Goal: Information Seeking & Learning: Learn about a topic

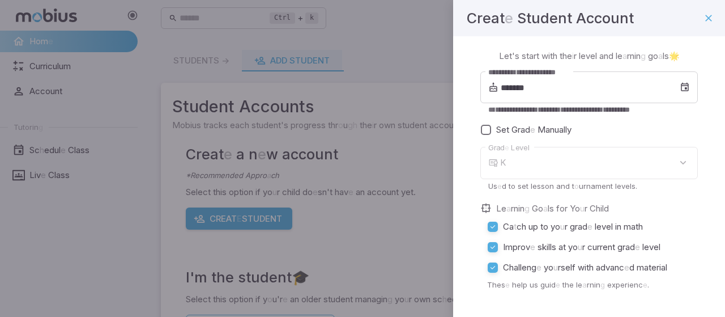
type input "*"
click at [522, 87] on input "*******" at bounding box center [590, 87] width 179 height 32
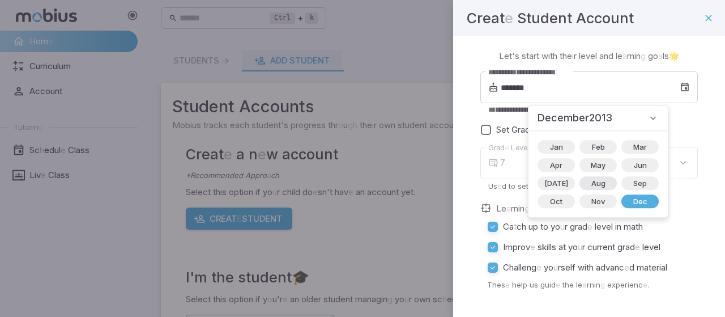
click at [585, 186] on span "Aug" at bounding box center [599, 182] width 28 height 11
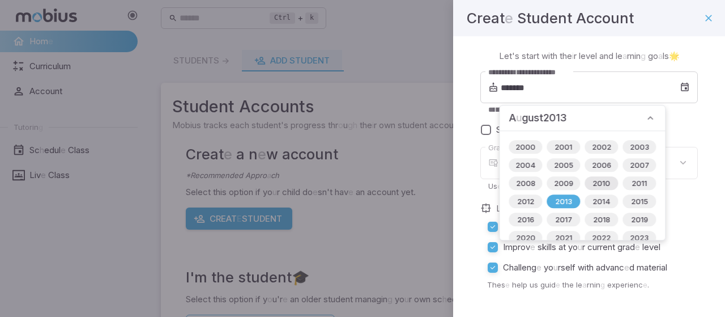
click at [594, 178] on span "2010" at bounding box center [601, 182] width 31 height 11
type input "*******"
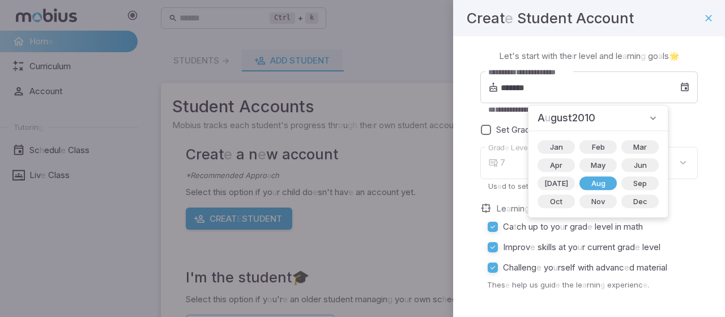
type input "**"
click at [694, 205] on div "**********" at bounding box center [589, 205] width 272 height 338
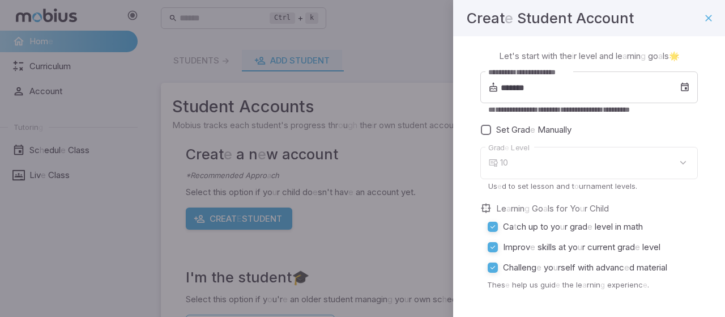
scroll to position [58, 0]
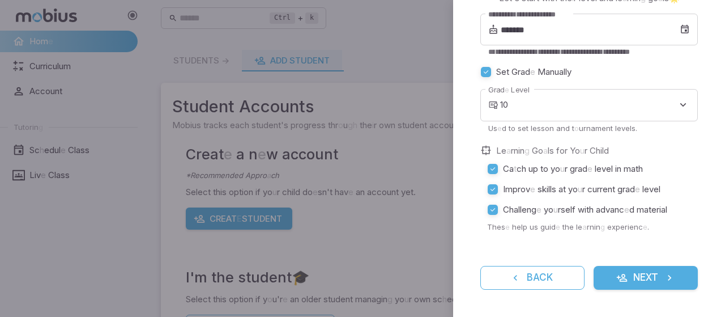
click at [616, 272] on icon "submit" at bounding box center [621, 277] width 11 height 11
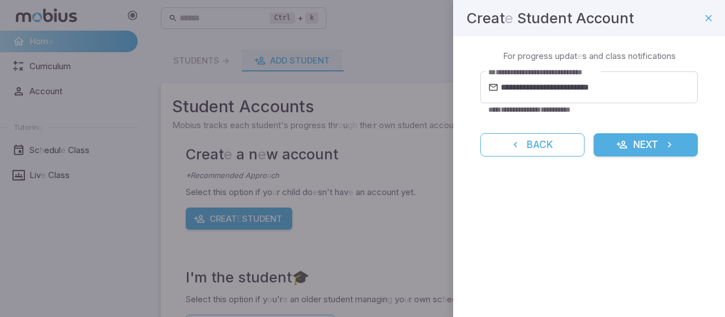
scroll to position [0, 0]
click at [640, 156] on button "Next" at bounding box center [646, 145] width 104 height 24
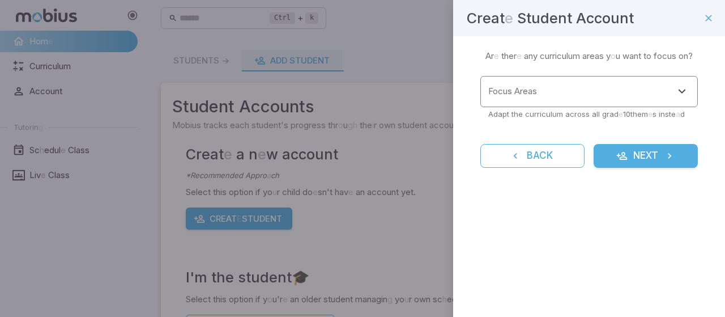
click at [598, 97] on input "Focus Areas" at bounding box center [581, 91] width 190 height 21
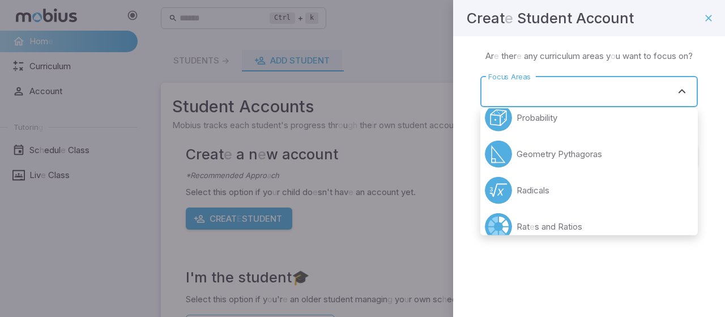
scroll to position [373, 0]
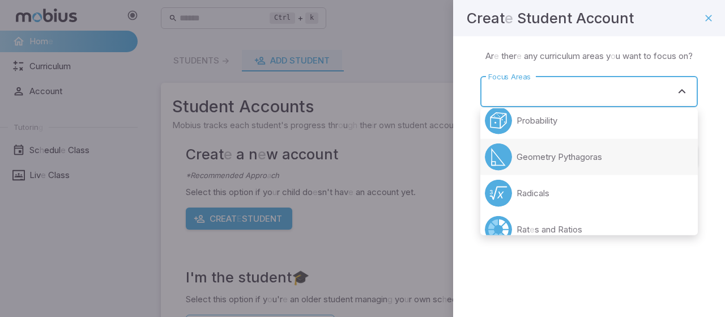
click at [561, 161] on readpronunciation-word "Pythagoras" at bounding box center [580, 156] width 44 height 11
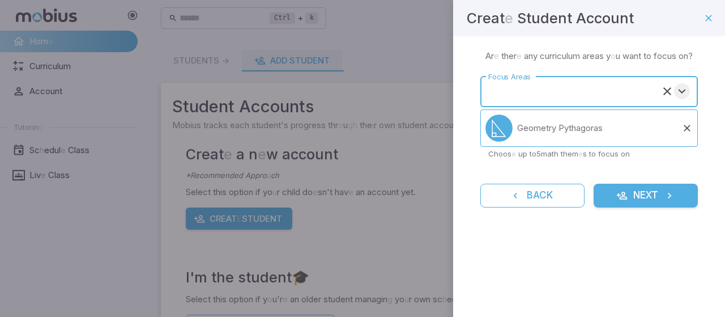
click at [681, 91] on icon "Open" at bounding box center [682, 91] width 14 height 14
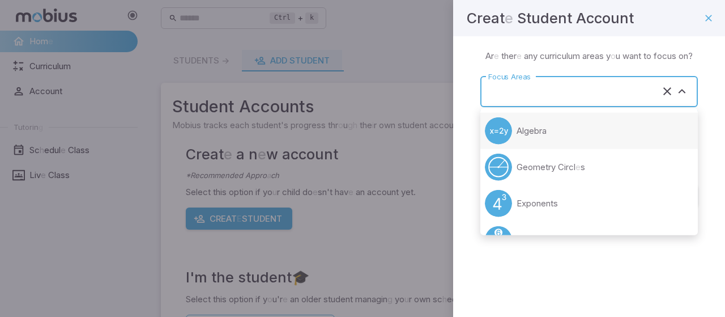
click at [530, 137] on li "Algebra" at bounding box center [589, 131] width 218 height 36
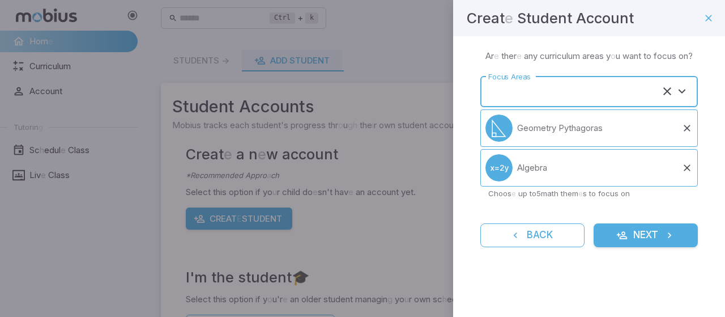
click at [585, 99] on input "Focus Areas" at bounding box center [574, 91] width 176 height 21
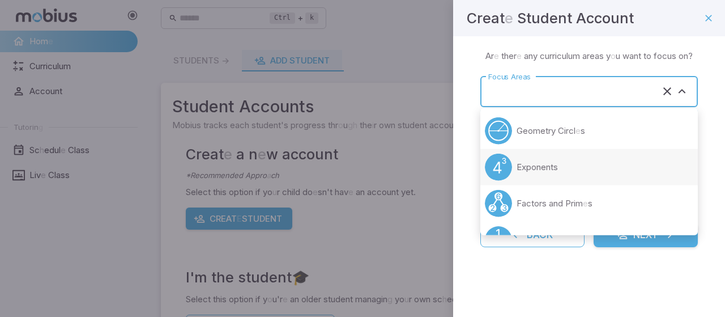
click at [536, 159] on li "Exponents" at bounding box center [589, 167] width 218 height 36
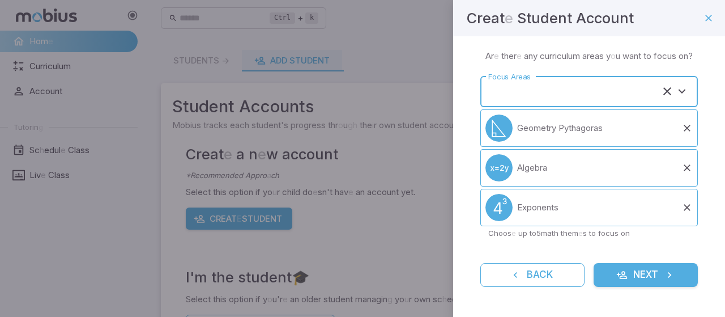
click at [618, 86] on input "Focus Areas" at bounding box center [574, 91] width 176 height 21
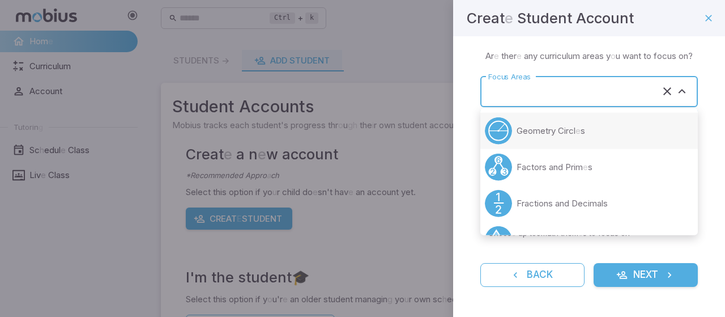
click at [564, 133] on readpronunciation-span "Circl" at bounding box center [567, 130] width 18 height 11
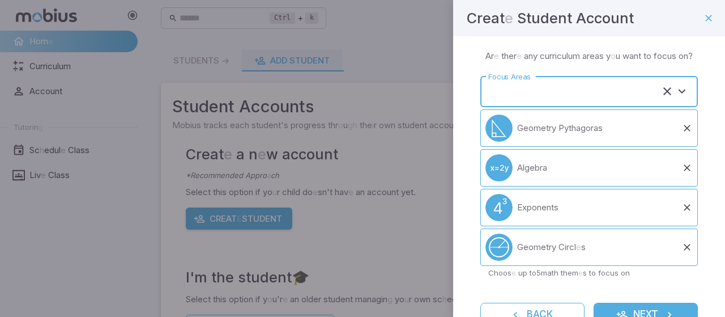
click at [497, 102] on input "Focus Areas" at bounding box center [574, 91] width 176 height 21
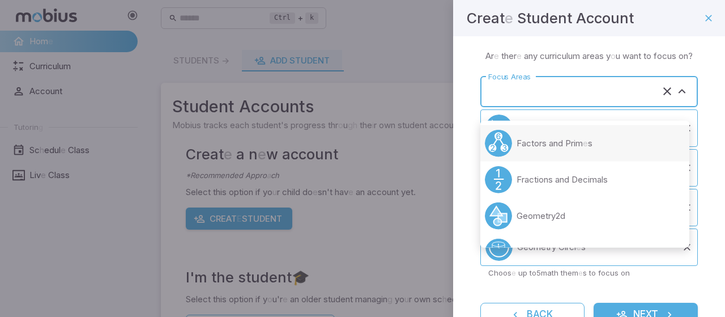
click at [505, 142] on circle at bounding box center [498, 143] width 27 height 27
type input "**********"
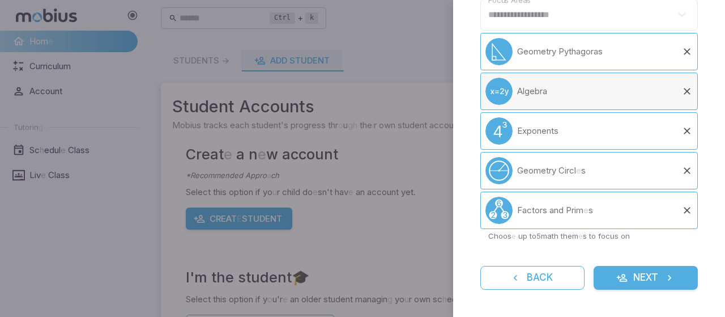
scroll to position [86, 0]
click at [640, 279] on button "Next" at bounding box center [646, 278] width 104 height 24
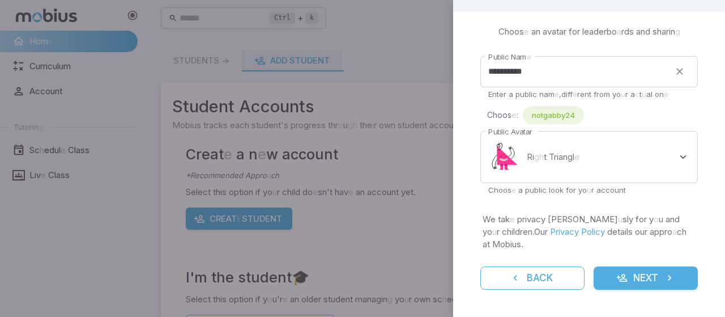
scroll to position [24, 0]
click at [627, 276] on button "Next" at bounding box center [646, 278] width 104 height 24
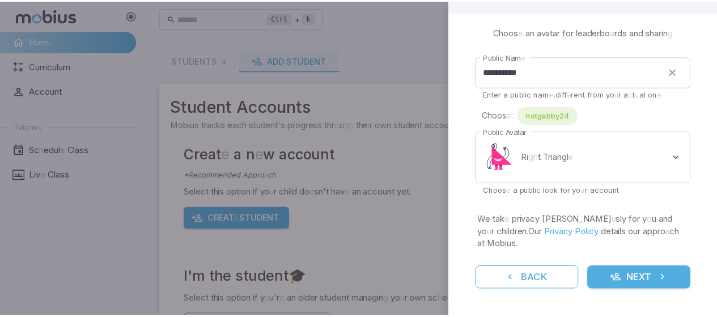
scroll to position [0, 0]
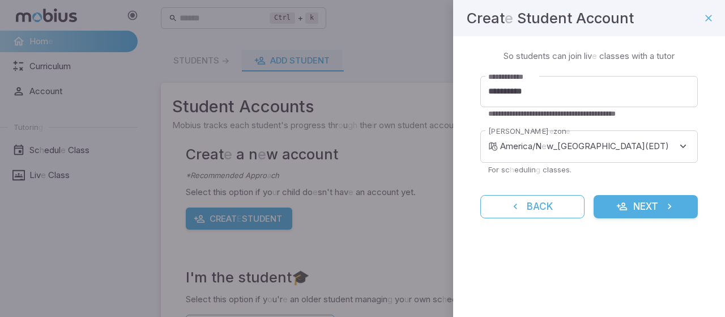
click at [628, 209] on button "Next" at bounding box center [646, 207] width 104 height 24
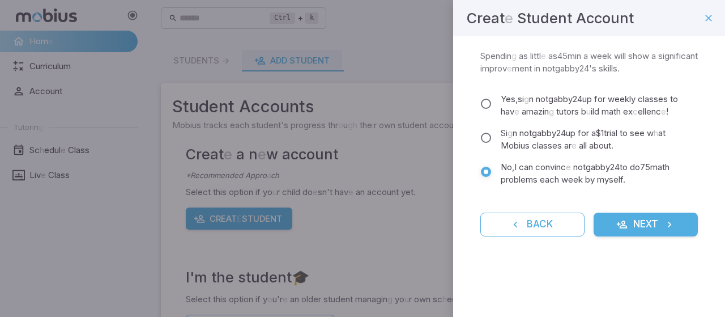
click at [630, 219] on button "Next" at bounding box center [646, 224] width 104 height 24
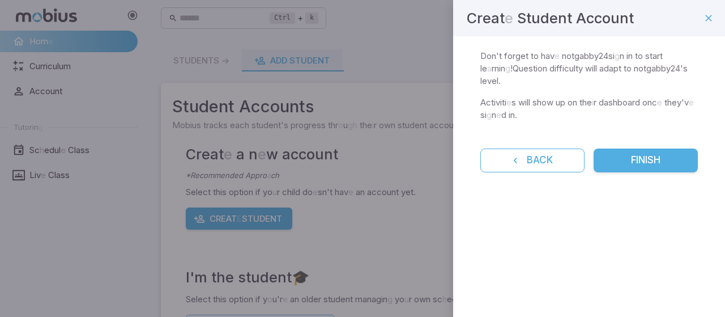
click at [619, 148] on button "Finish" at bounding box center [646, 160] width 104 height 24
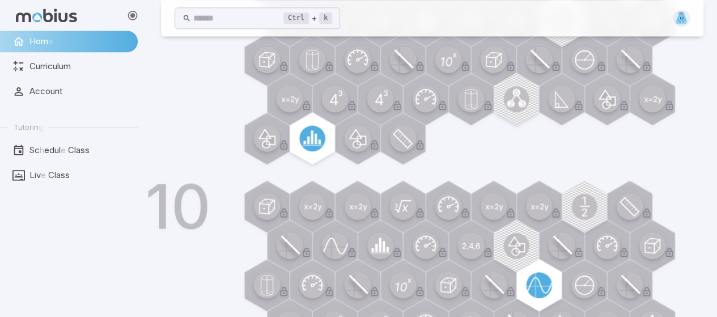
scroll to position [642, 0]
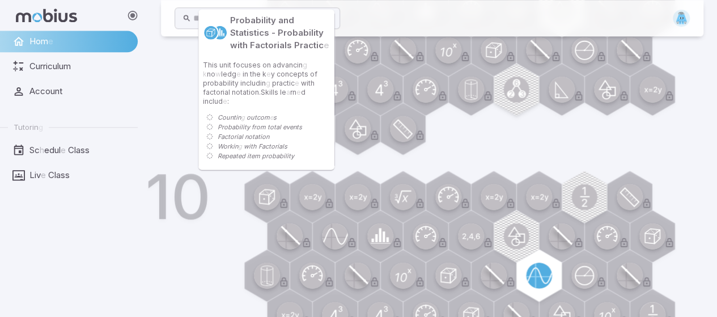
click at [262, 198] on circle at bounding box center [267, 197] width 26 height 26
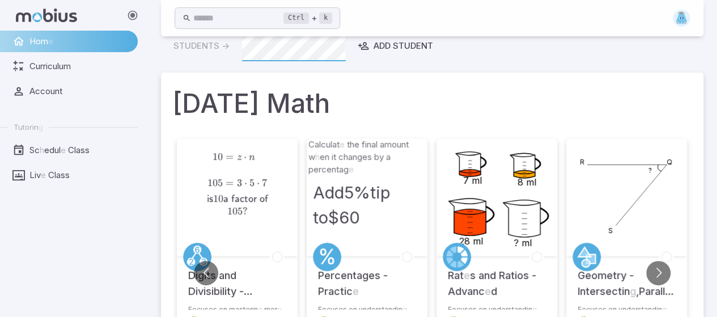
scroll to position [0, 0]
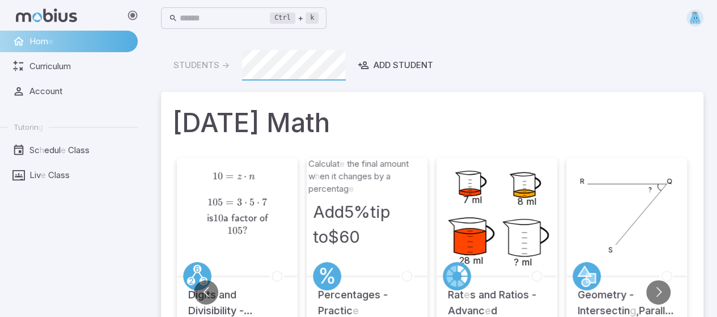
click at [239, 240] on div "10 = z ⋅ n 105 = 3 ⋅ 5 ⋅ 7 is 10 a factor of 105 ? \ begin { ali g n *}10 &= z …" at bounding box center [237, 203] width 118 height 83
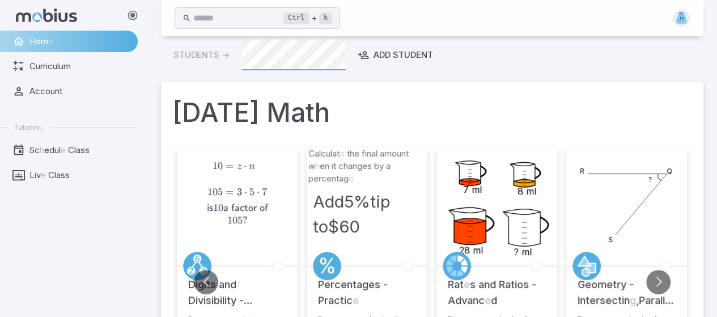
scroll to position [160, 0]
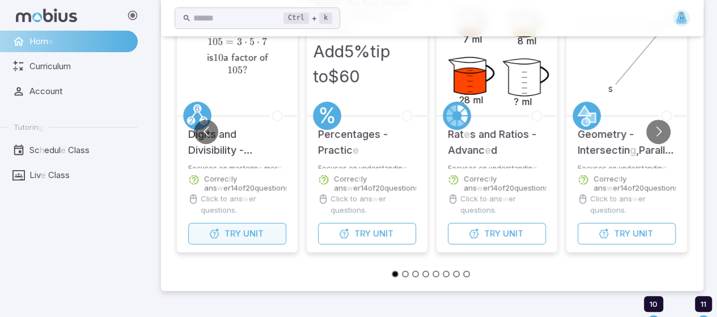
click at [253, 234] on readpronunciation-word "Unit" at bounding box center [253, 233] width 20 height 11
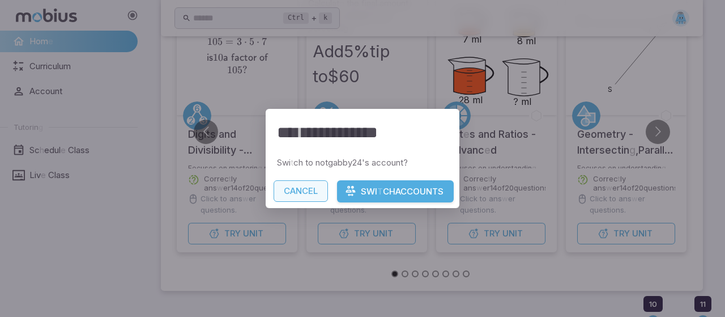
click at [309, 182] on button "Cancel" at bounding box center [301, 191] width 54 height 22
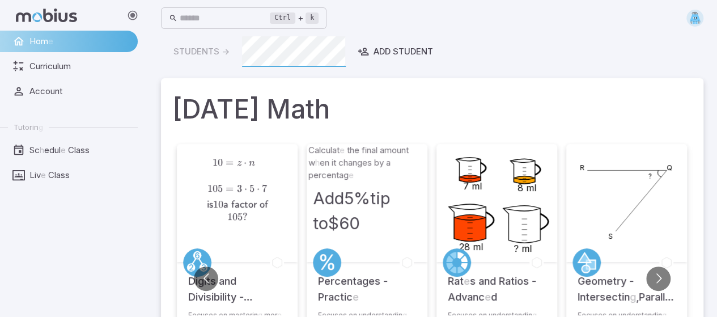
scroll to position [0, 0]
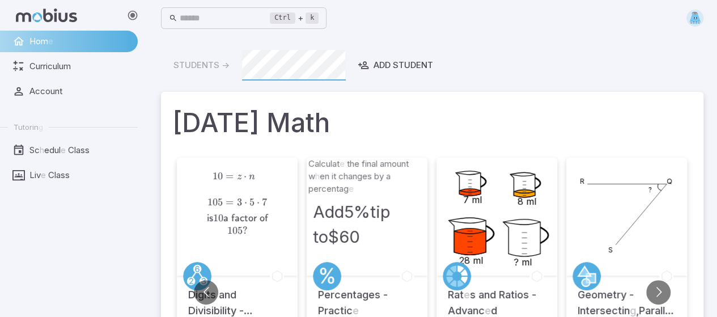
click at [228, 68] on div "Students -> Add Student" at bounding box center [432, 65] width 542 height 31
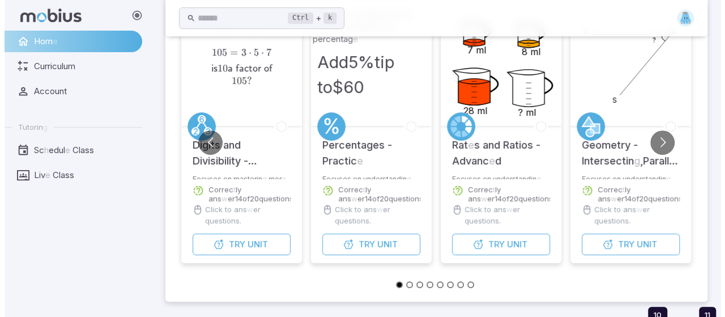
scroll to position [274, 0]
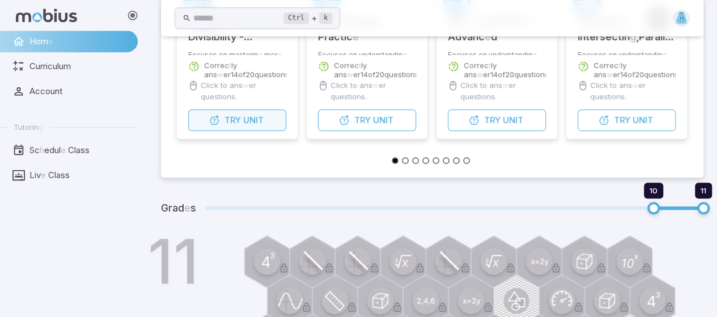
click at [263, 126] on button "Try Unit" at bounding box center [237, 120] width 98 height 22
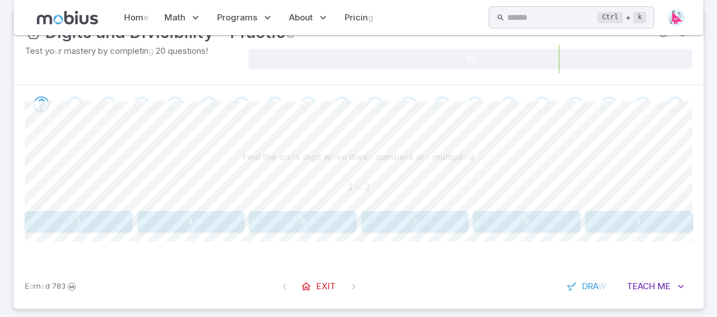
scroll to position [178, 0]
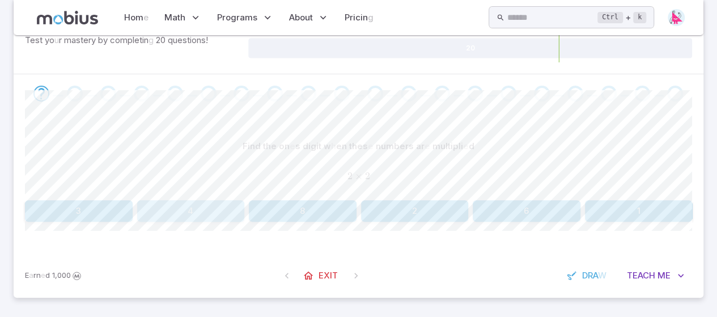
click at [206, 211] on button "4" at bounding box center [191, 211] width 108 height 22
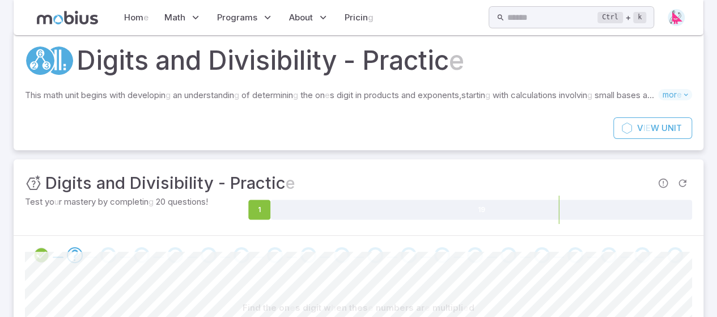
scroll to position [0, 0]
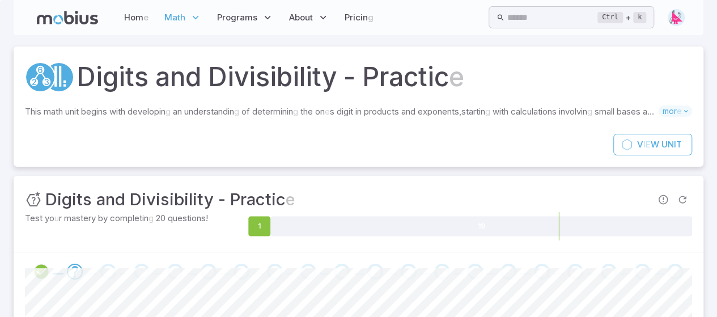
click at [175, 18] on readpronunciation-word "Math" at bounding box center [174, 17] width 21 height 11
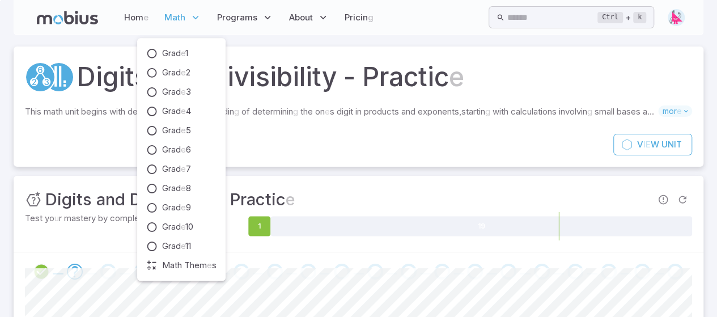
click at [193, 12] on icon at bounding box center [195, 17] width 11 height 11
click at [176, 228] on readpronunciation-span "Grad" at bounding box center [171, 226] width 19 height 11
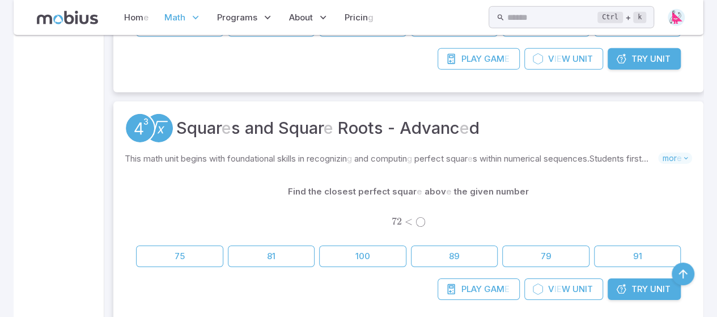
scroll to position [1775, 0]
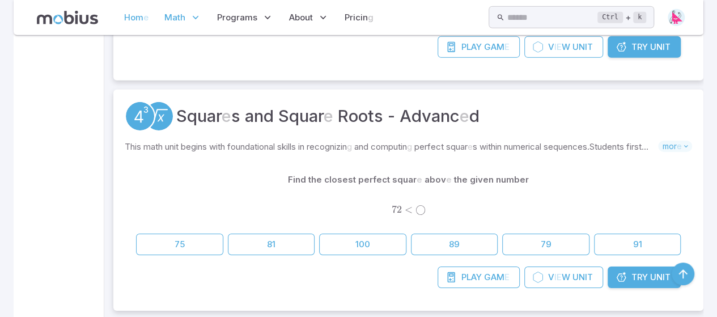
click at [139, 18] on readpronunciation-span "Hom" at bounding box center [133, 17] width 19 height 11
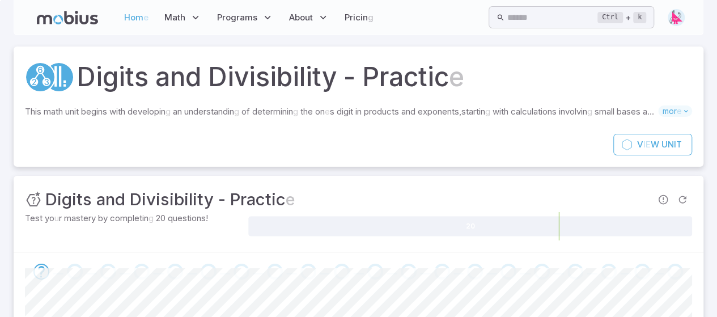
click at [138, 18] on readpronunciation-span "Hom" at bounding box center [133, 17] width 19 height 11
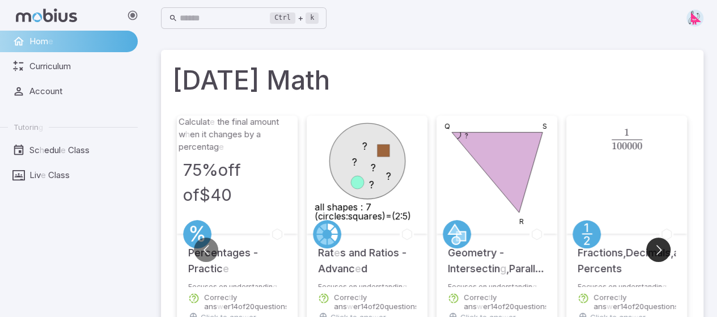
click at [656, 246] on button "Go to next slide" at bounding box center [658, 249] width 24 height 24
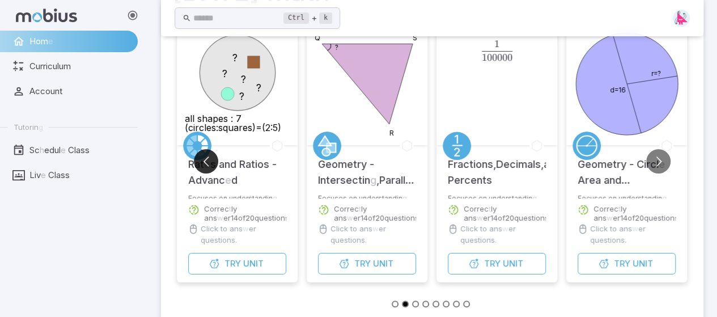
scroll to position [104, 0]
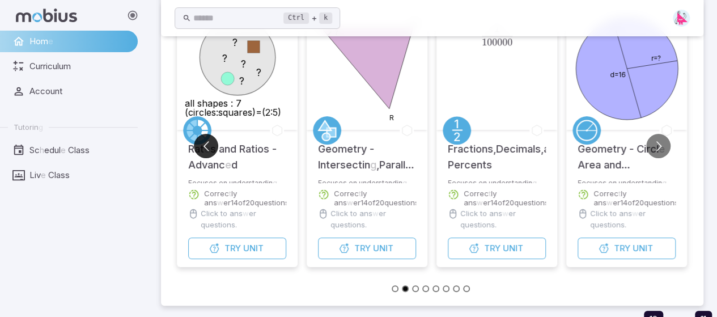
click at [201, 148] on button "Go to previous slide" at bounding box center [206, 146] width 24 height 24
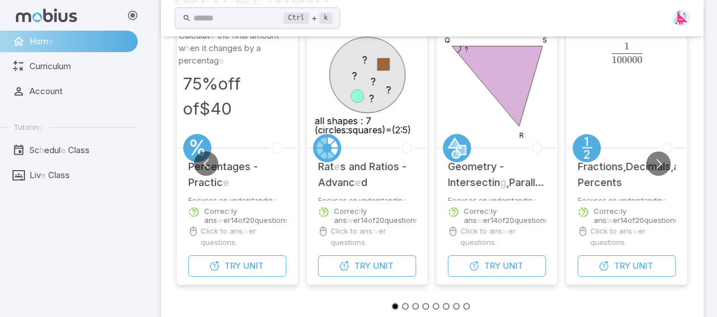
scroll to position [85, 0]
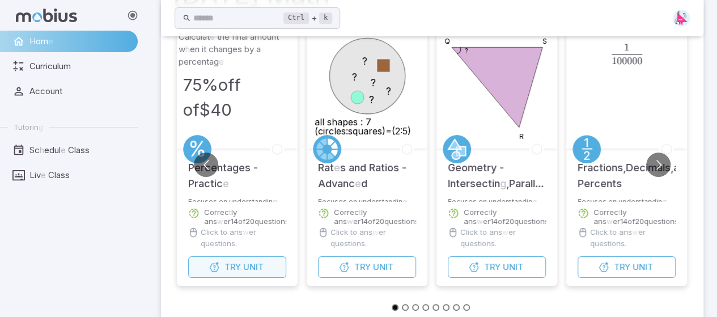
click at [240, 263] on readpronunciation-word "Try" at bounding box center [232, 266] width 16 height 11
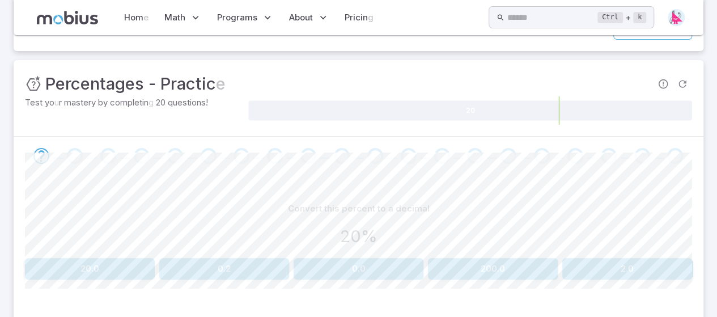
scroll to position [173, 0]
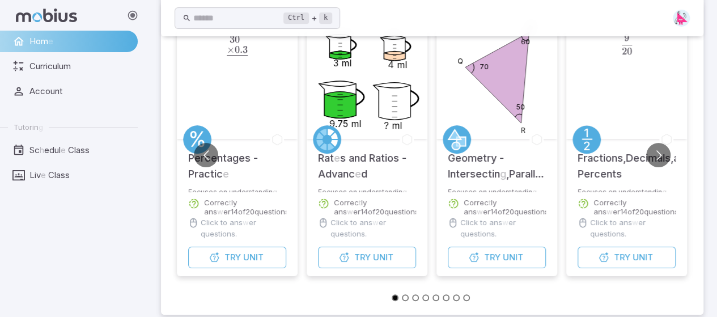
scroll to position [51, 0]
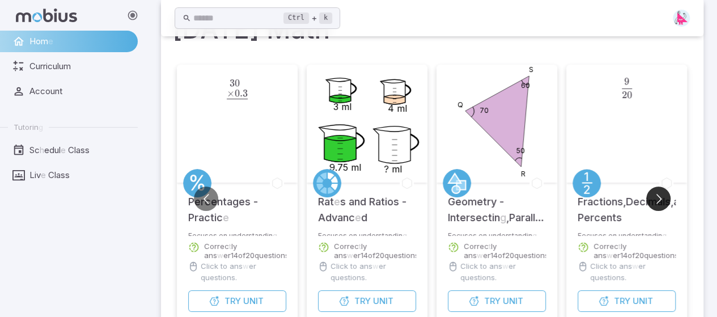
click at [657, 198] on button "Go to next slide" at bounding box center [658, 198] width 24 height 24
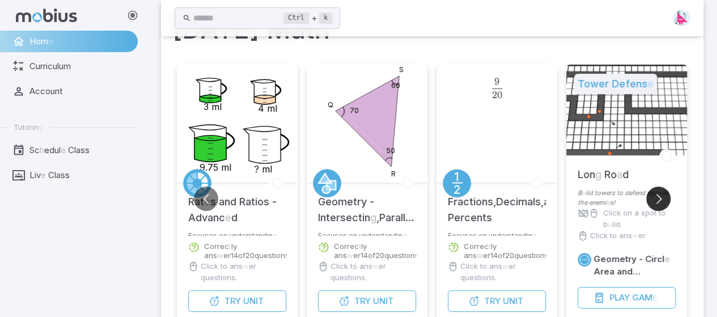
click at [657, 198] on button "Go to next slide" at bounding box center [658, 198] width 24 height 24
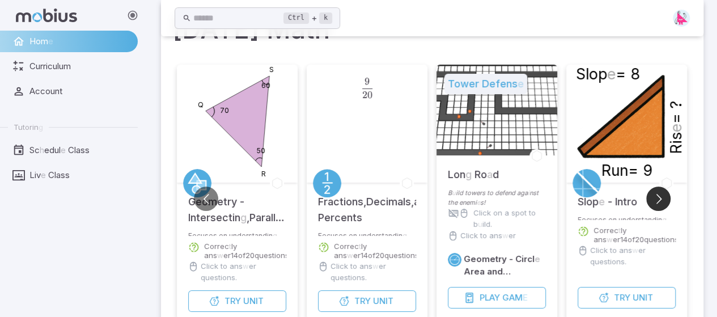
click at [657, 198] on button "Go to next slide" at bounding box center [658, 198] width 24 height 24
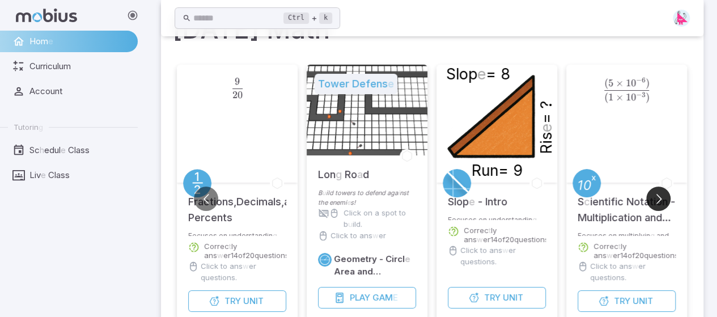
click at [657, 198] on button "Go to next slide" at bounding box center [658, 198] width 24 height 24
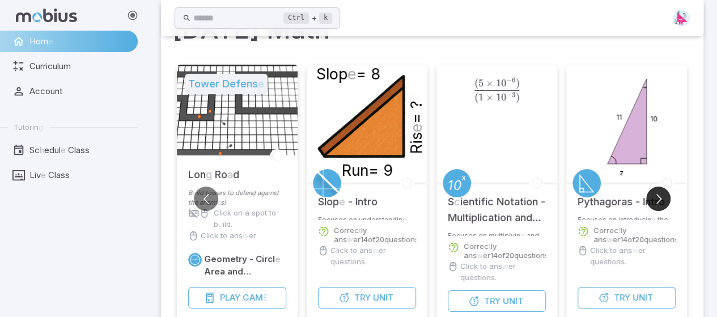
click at [657, 198] on button "Go to next slide" at bounding box center [658, 198] width 24 height 24
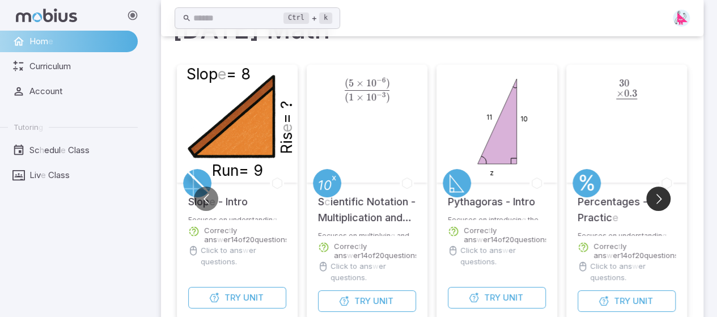
click at [657, 198] on button "Go to next slide" at bounding box center [658, 198] width 24 height 24
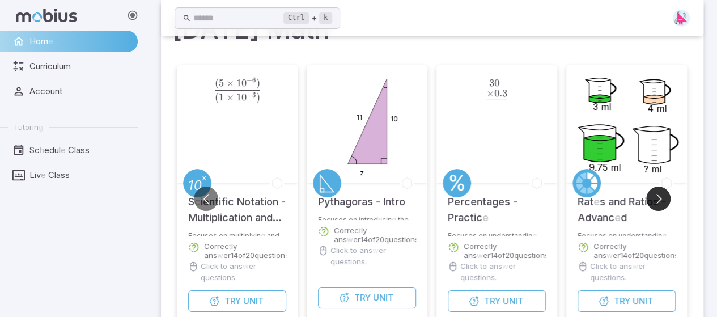
click at [657, 198] on button "Go to next slide" at bounding box center [658, 198] width 24 height 24
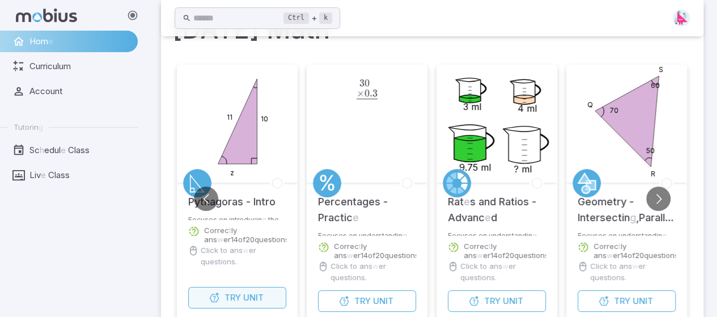
click at [252, 292] on readpronunciation-word "Unit" at bounding box center [253, 297] width 20 height 11
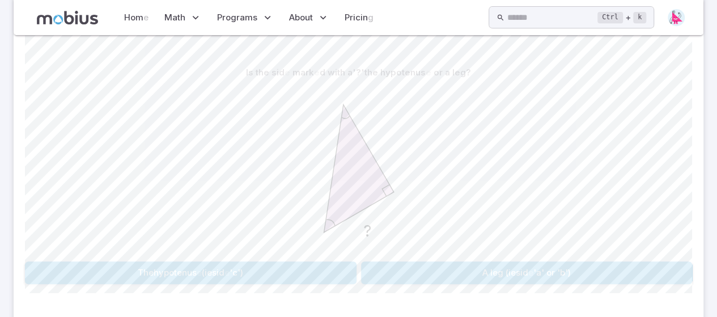
scroll to position [255, 0]
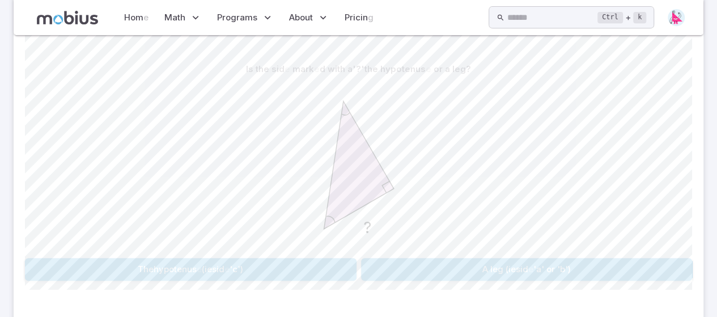
click at [393, 274] on button "A leg (ie sid e 'a' or 'b')" at bounding box center [526, 269] width 331 height 22
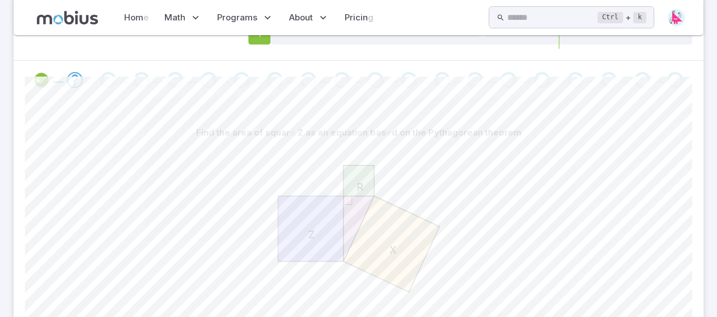
scroll to position [194, 0]
click at [363, 29] on link "Pricin g" at bounding box center [359, 18] width 36 height 26
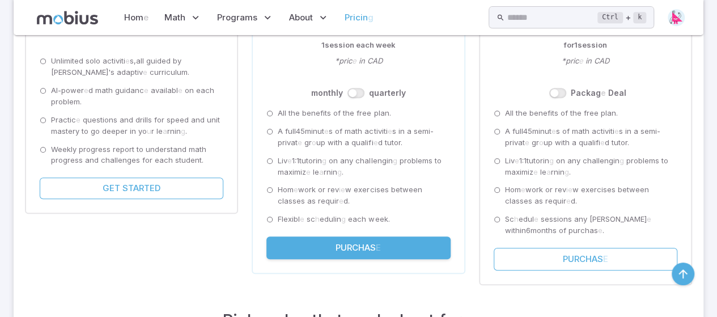
scroll to position [264, 0]
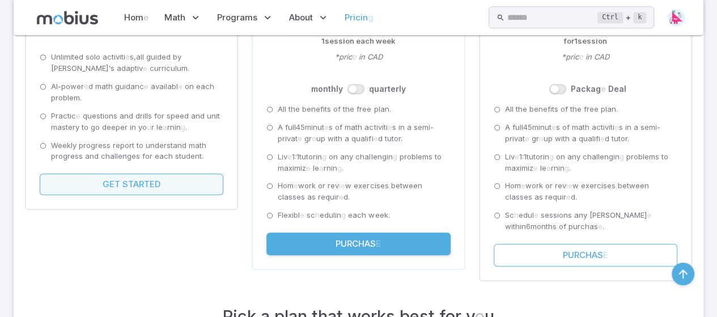
click at [138, 188] on button "Get Started" at bounding box center [132, 184] width 184 height 22
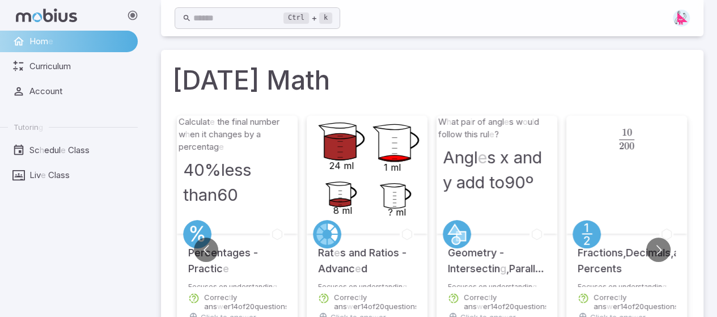
scroll to position [122, 0]
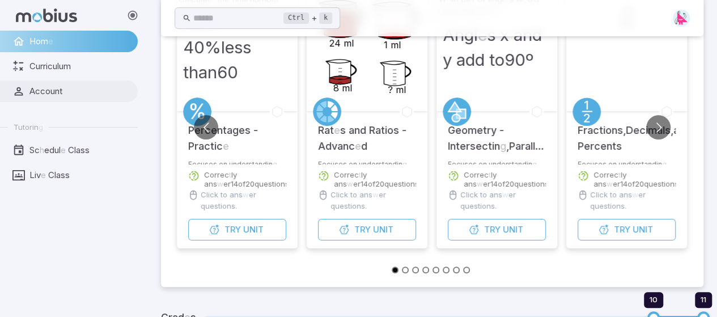
click at [100, 89] on span "Account" at bounding box center [79, 91] width 100 height 12
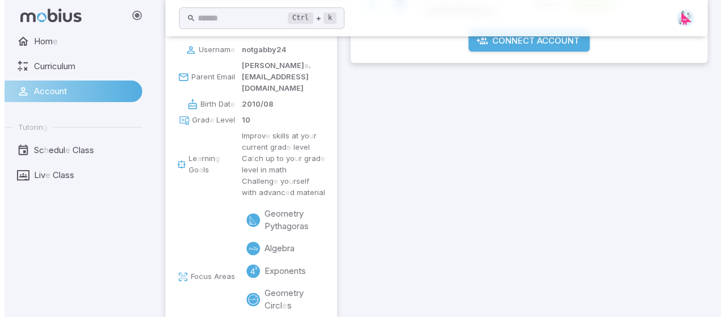
scroll to position [272, 0]
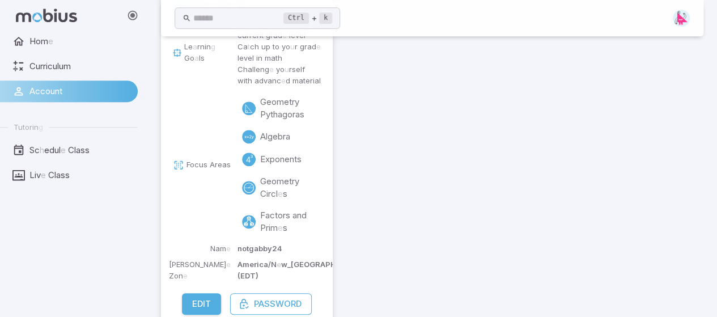
click at [210, 293] on button "Edit" at bounding box center [201, 304] width 39 height 22
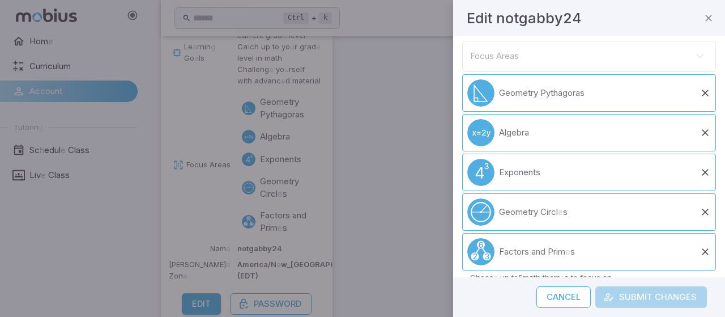
scroll to position [427, 0]
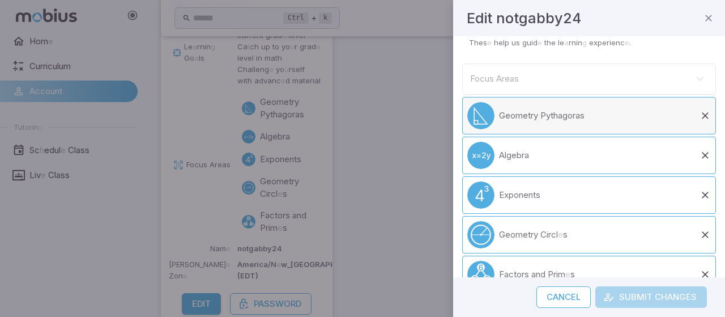
click at [700, 117] on icon at bounding box center [705, 115] width 11 height 11
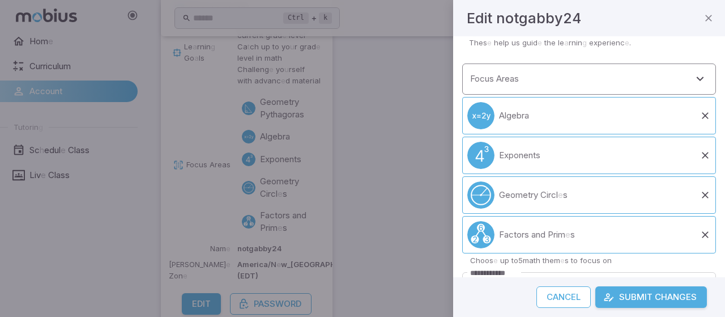
click at [637, 69] on input "Focus Areas" at bounding box center [580, 79] width 227 height 21
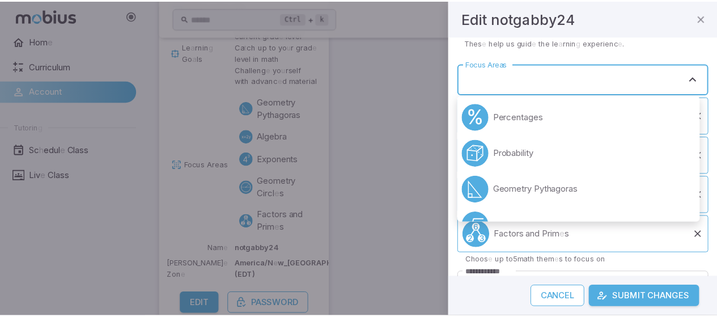
scroll to position [180, 0]
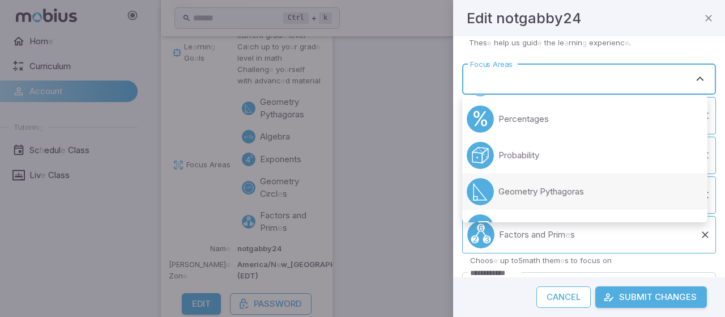
click at [551, 197] on p "Geometry Pythagoras" at bounding box center [542, 191] width 86 height 12
type input "**********"
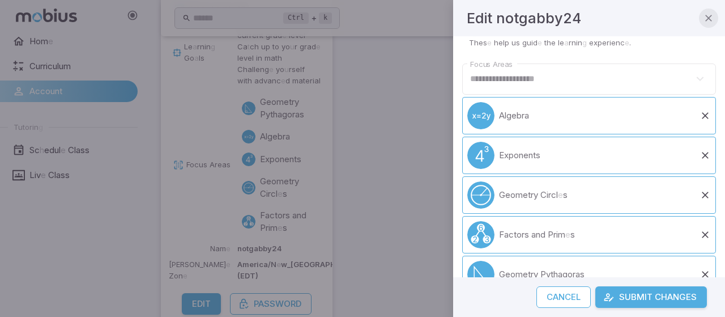
click at [713, 15] on icon "button" at bounding box center [708, 17] width 11 height 11
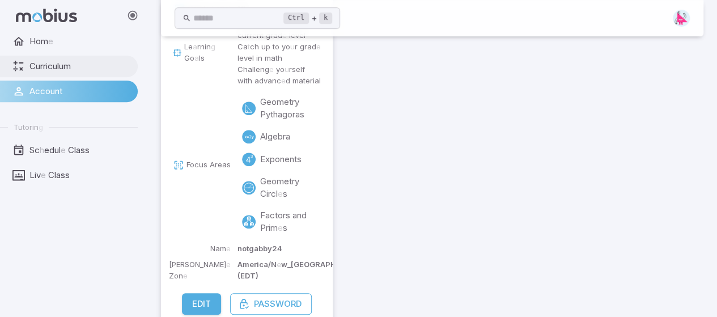
click at [86, 63] on span "Curriculum" at bounding box center [79, 66] width 100 height 12
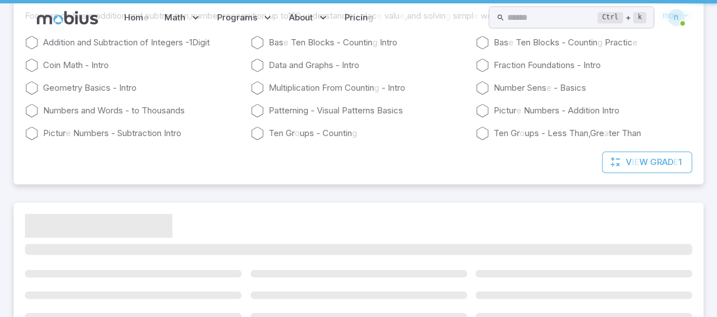
scroll to position [0, 0]
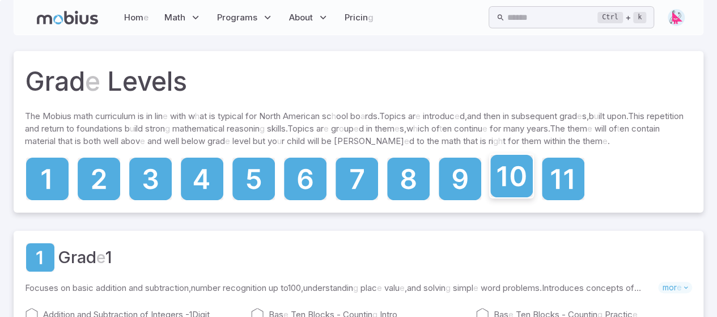
click at [508, 186] on icon at bounding box center [511, 176] width 42 height 42
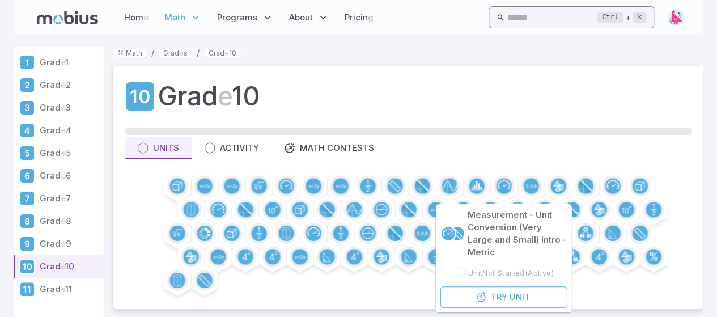
click at [507, 12] on input "text" at bounding box center [552, 17] width 91 height 22
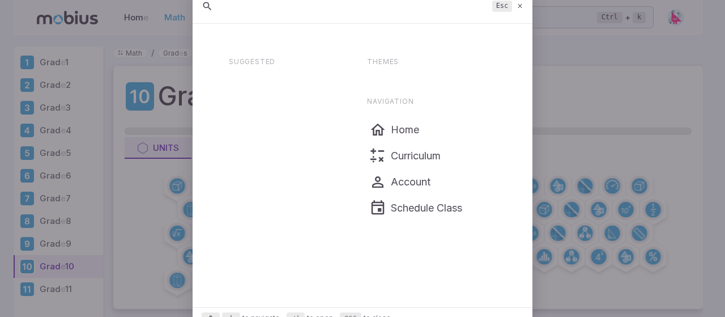
click at [344, 11] on input "text" at bounding box center [354, 6] width 268 height 20
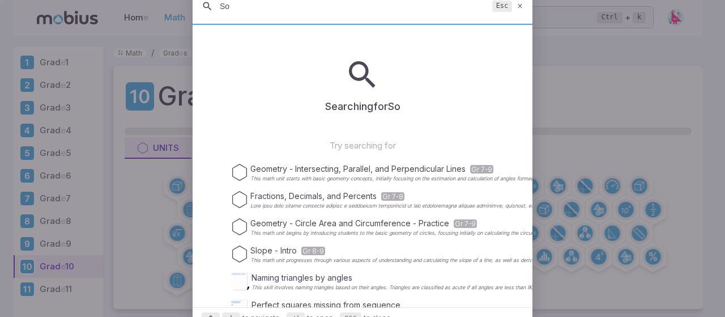
type input "S"
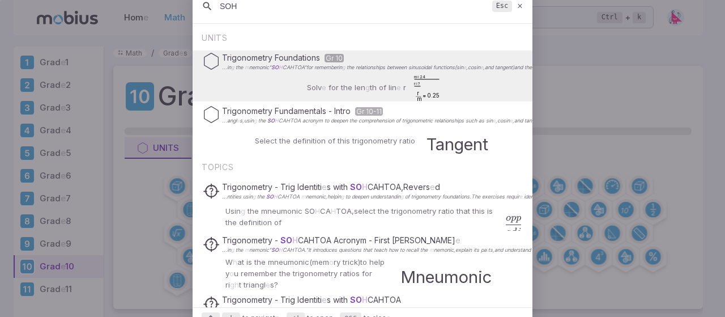
type input "SOH"
click at [309, 78] on div "Solv e for the len g th of lin e r r m = 0.25 m =24 r =?" at bounding box center [362, 87] width 157 height 27
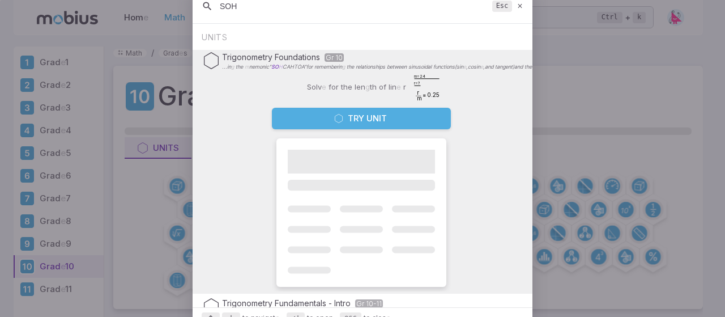
click at [324, 114] on button "Try Unit" at bounding box center [361, 119] width 179 height 22
click at [348, 117] on div "Grad e 10 Units Activity Math Contests" at bounding box center [408, 187] width 590 height 243
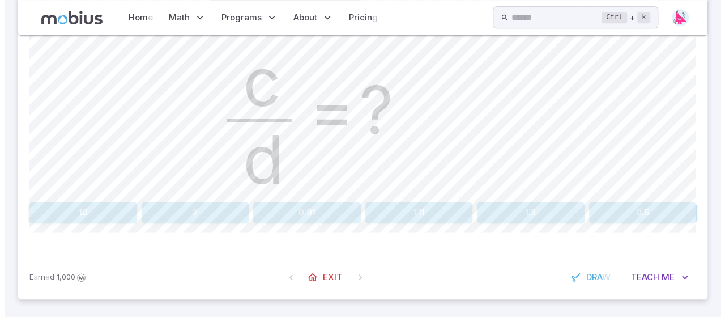
scroll to position [483, 0]
click at [507, 12] on input "text" at bounding box center [552, 17] width 91 height 22
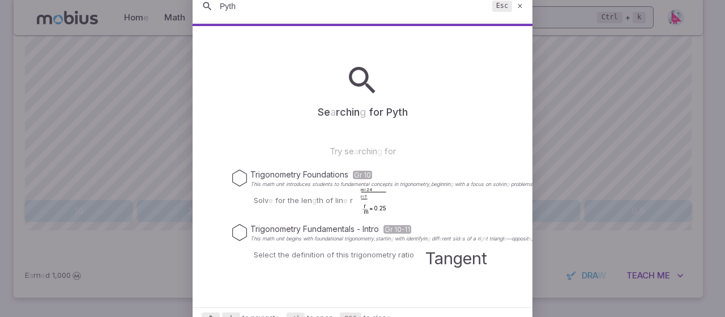
type input "Pytha"
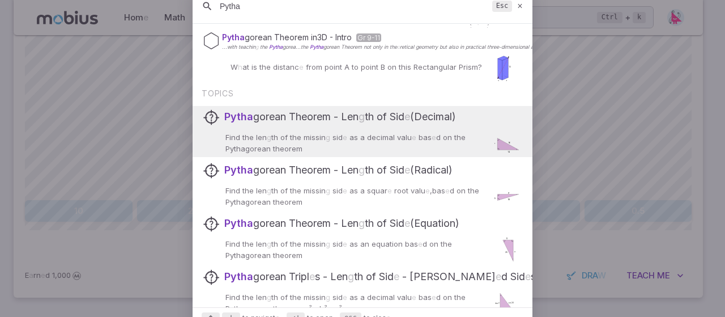
scroll to position [198, 0]
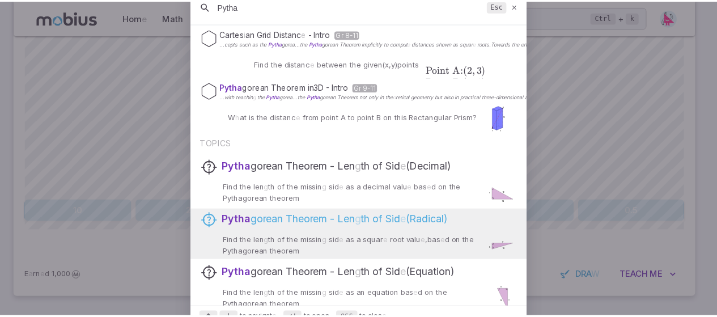
scroll to position [113, 0]
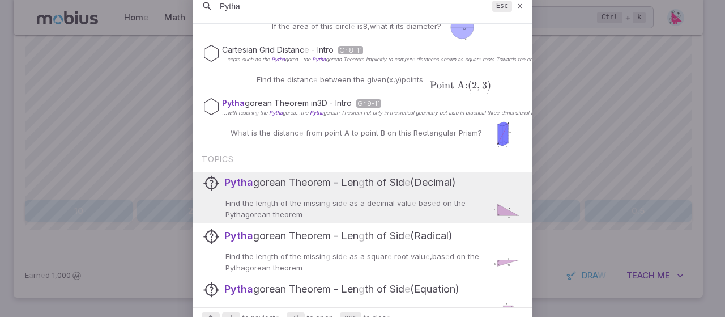
type input "Pytha"
click at [365, 198] on p "Find the len g th of the missin g sid e as a decimal valu e bas e d on the Pyth…" at bounding box center [357, 209] width 262 height 23
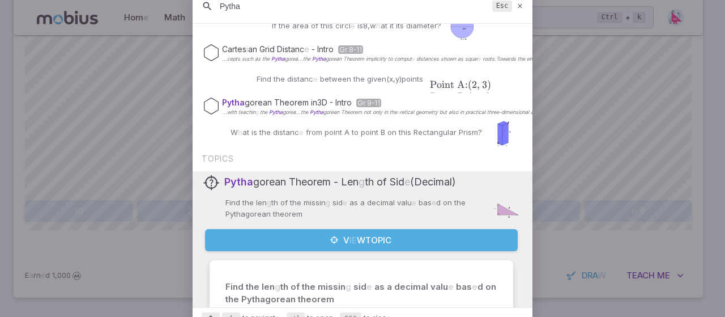
click at [350, 234] on readpronunciation-text "V ie w Topic" at bounding box center [367, 239] width 48 height 13
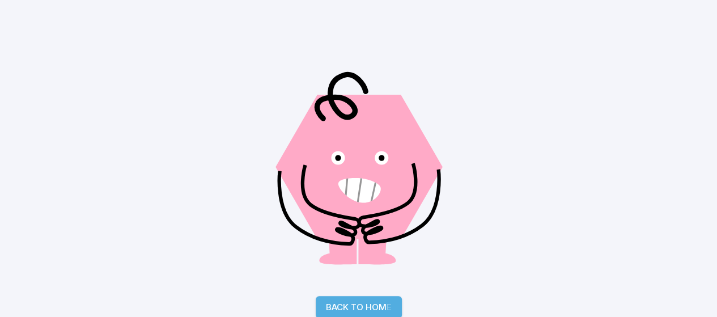
scroll to position [163, 0]
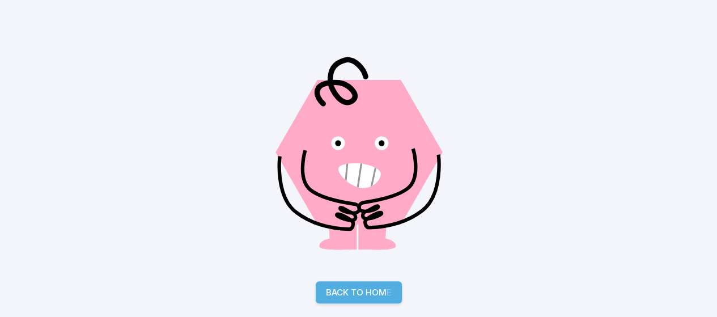
click at [351, 286] on readpronunciation-text "Back to Hom e" at bounding box center [359, 292] width 66 height 13
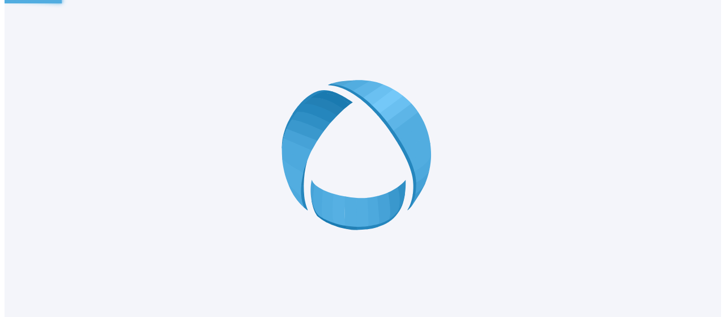
scroll to position [0, 0]
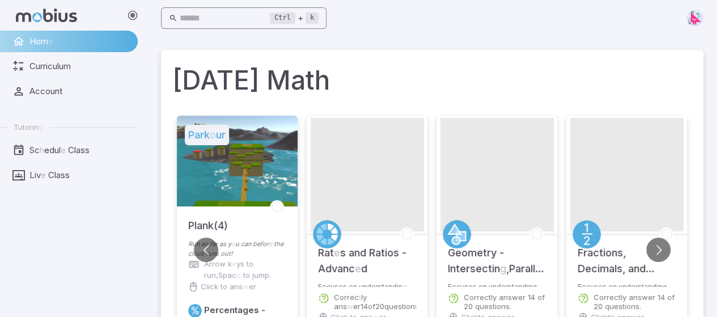
click at [250, 19] on input "text" at bounding box center [225, 18] width 91 height 22
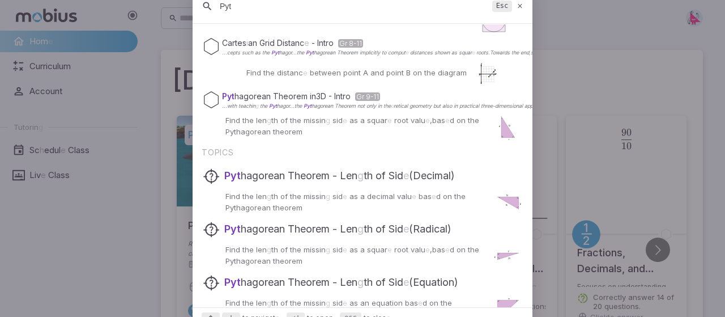
scroll to position [122, 0]
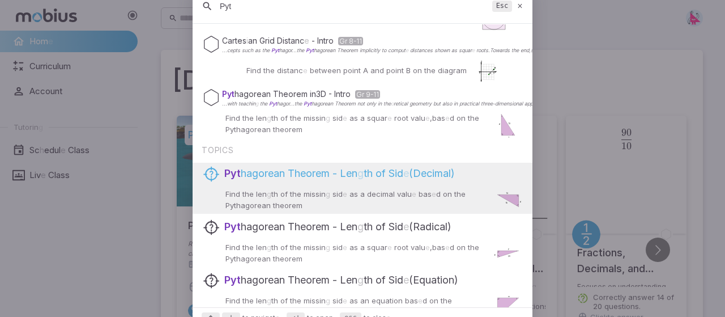
type input "Pyt"
click at [373, 175] on readpronunciation-span "th" at bounding box center [368, 173] width 9 height 12
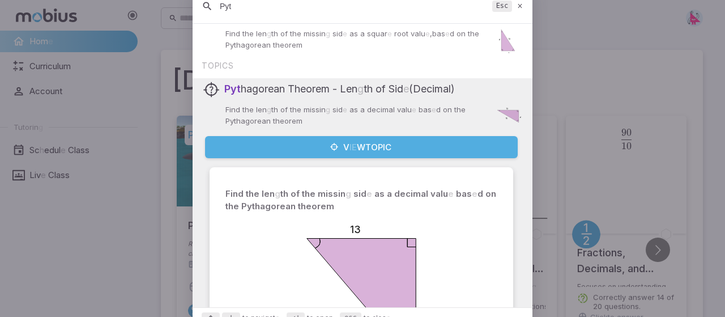
scroll to position [227, 0]
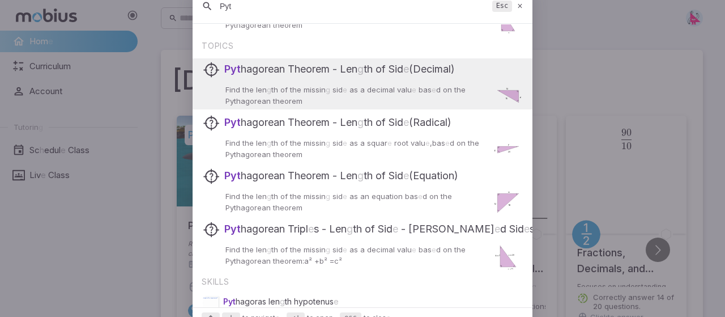
click at [394, 78] on div "Pyt hagorean Theorem - Len g th of Sid e ( Decimal )" at bounding box center [363, 69] width 320 height 22
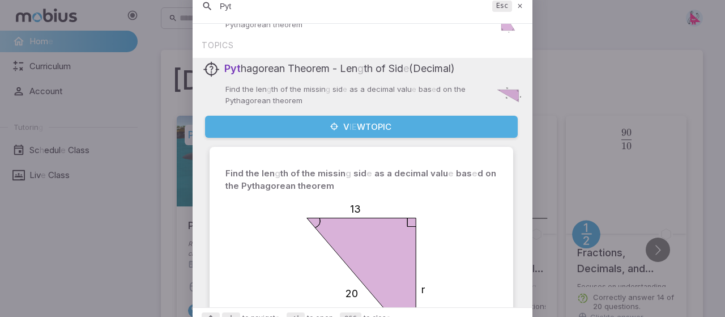
click at [373, 127] on readpronunciation-span "Topic" at bounding box center [378, 126] width 26 height 11
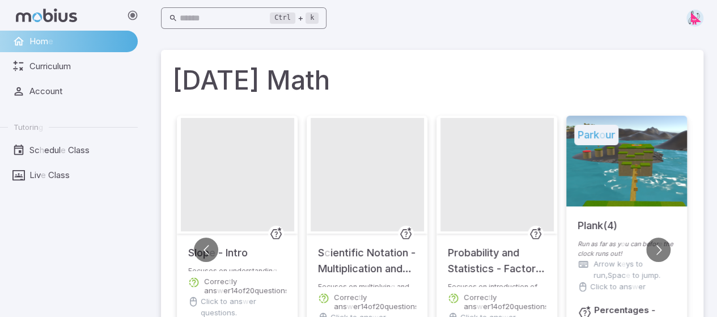
click at [194, 16] on input "text" at bounding box center [225, 18] width 91 height 22
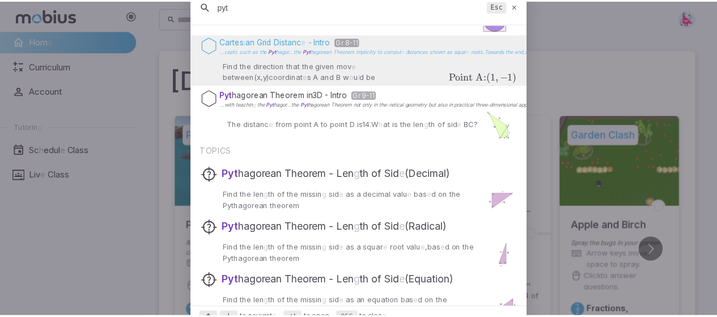
scroll to position [122, 0]
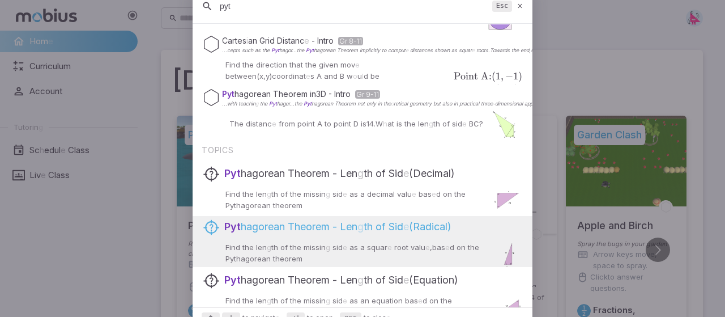
type input "pyt"
click at [349, 228] on readpronunciation-span "Len" at bounding box center [349, 226] width 18 height 12
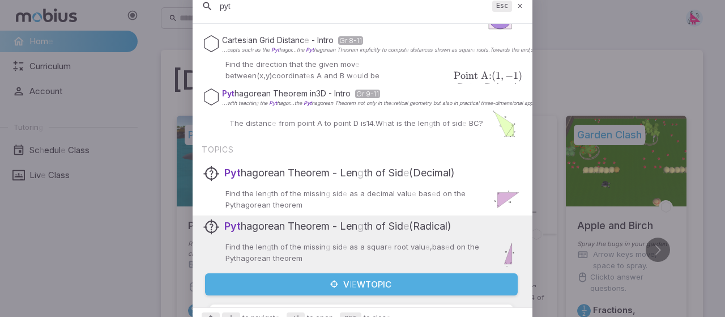
click at [344, 276] on button "V ie w Topic" at bounding box center [361, 284] width 313 height 22
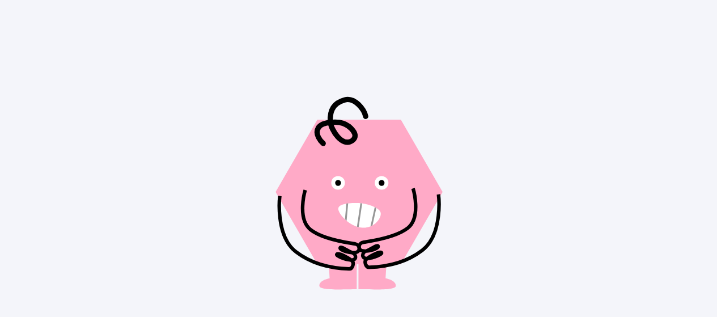
scroll to position [163, 0]
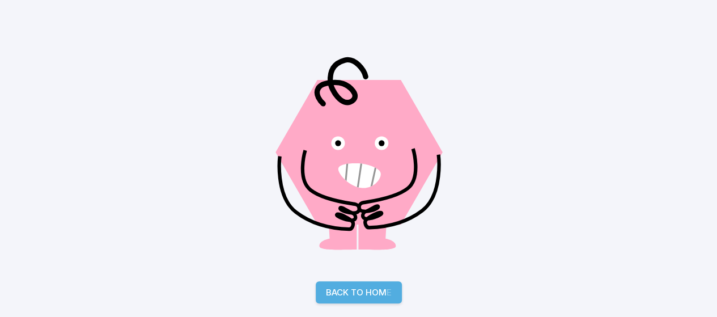
click at [353, 295] on readpronunciation-word "to" at bounding box center [357, 292] width 12 height 11
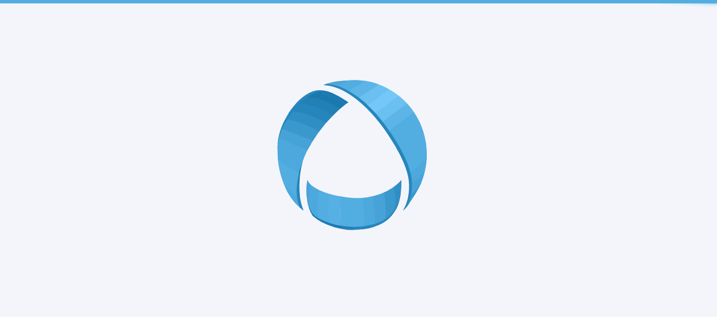
scroll to position [0, 0]
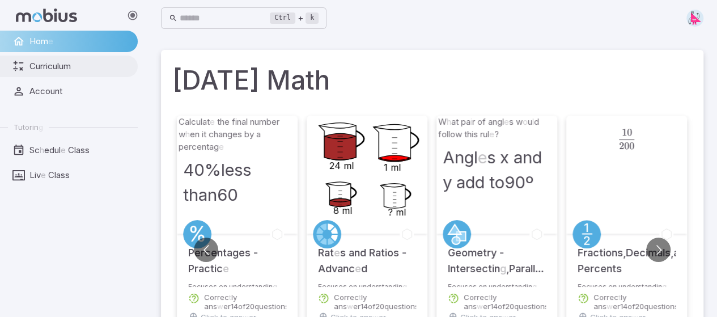
click at [51, 68] on readpronunciation-word "Curriculum" at bounding box center [49, 66] width 41 height 11
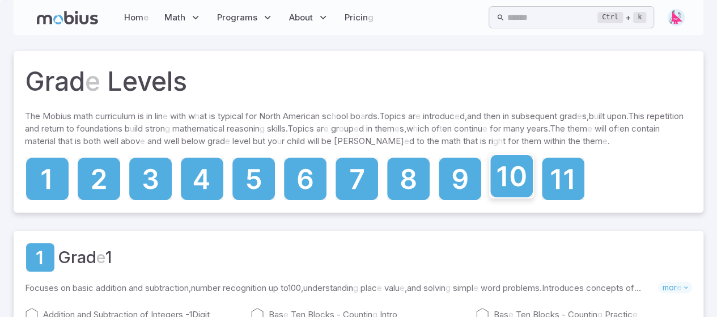
click at [511, 176] on icon at bounding box center [511, 176] width 28 height 20
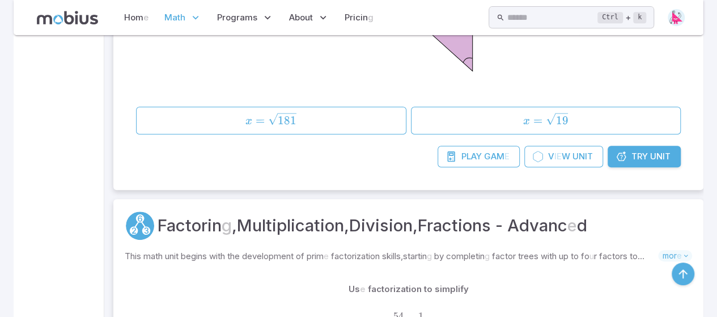
scroll to position [6714, 0]
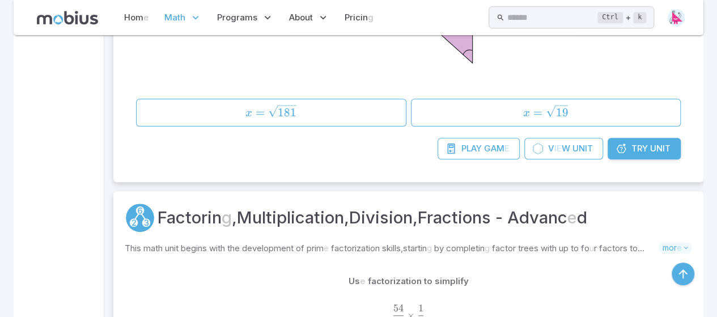
click at [619, 148] on icon at bounding box center [620, 148] width 11 height 11
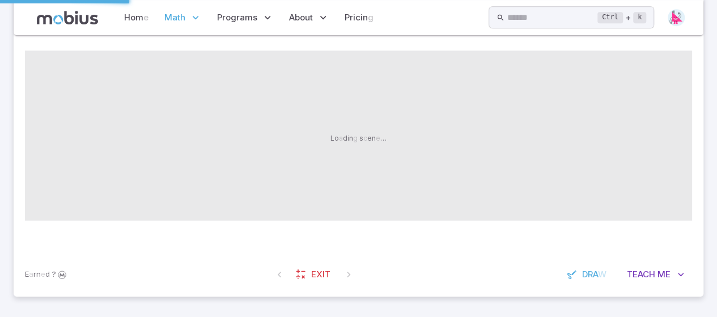
scroll to position [0, 0]
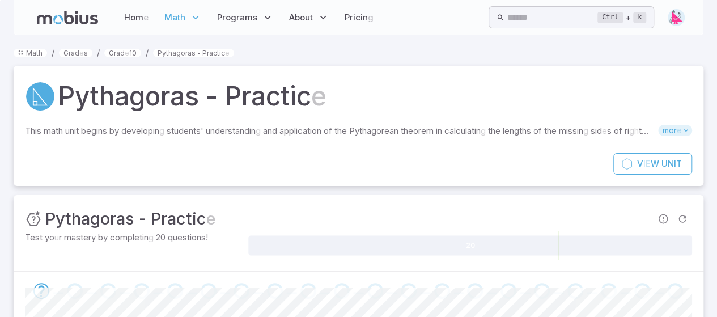
click at [684, 125] on span "mor e" at bounding box center [675, 130] width 34 height 11
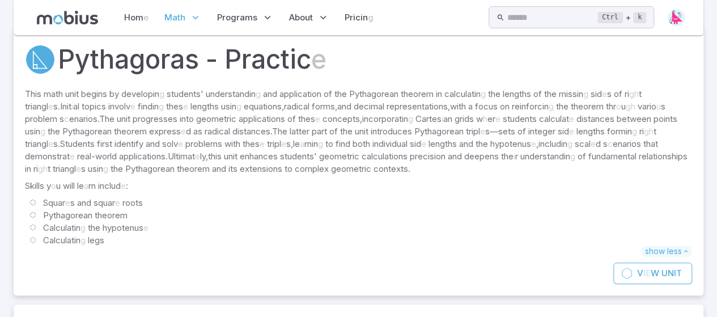
scroll to position [57, 0]
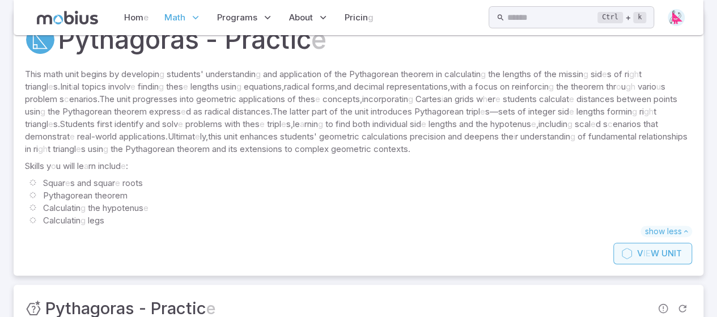
click at [654, 251] on readpronunciation-span "w" at bounding box center [654, 253] width 8 height 11
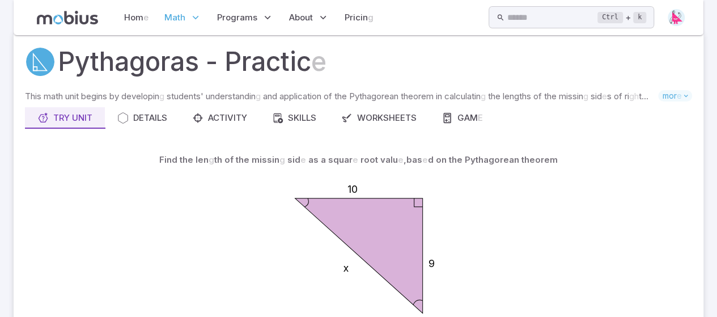
scroll to position [19, 0]
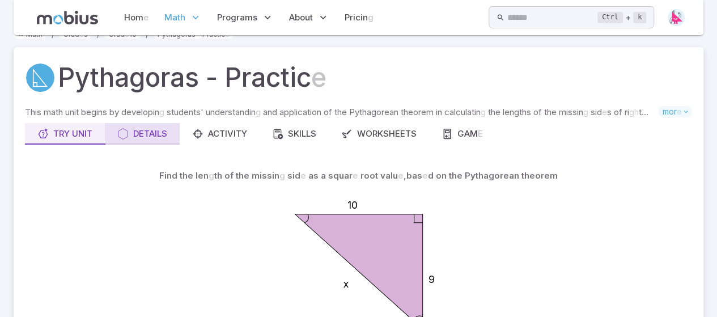
click at [158, 139] on readpronunciation-text "Details" at bounding box center [150, 133] width 34 height 12
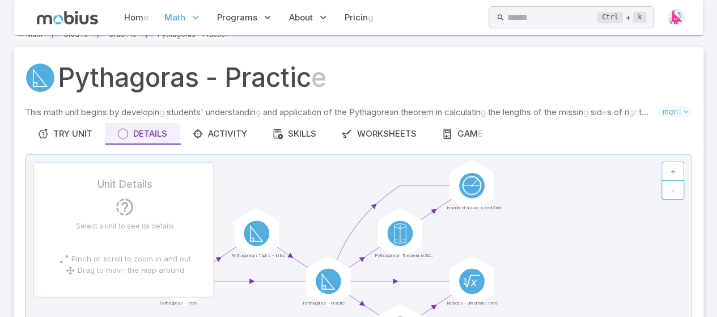
click at [185, 244] on div "Unit Details Select a unit to see its details Pinch or scroll to zoom in and ou…" at bounding box center [124, 226] width 181 height 127
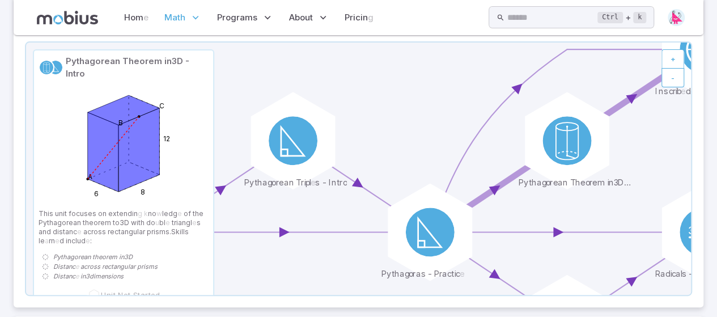
scroll to position [170, 0]
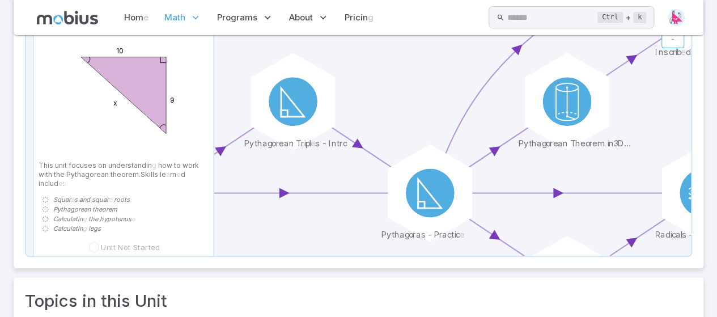
click at [235, 59] on icon at bounding box center [358, 129] width 665 height 252
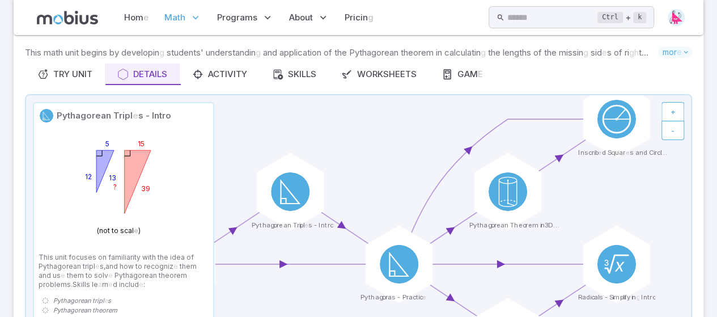
scroll to position [75, 0]
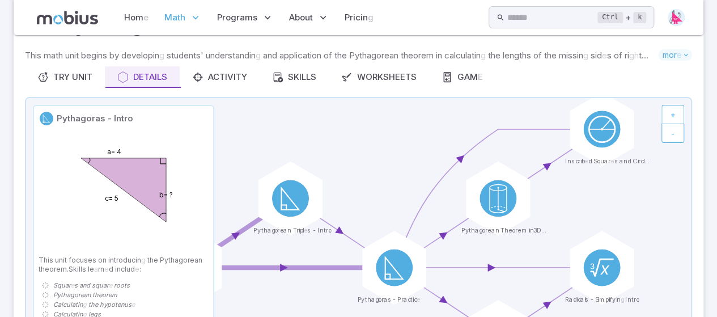
click at [215, 267] on div at bounding box center [186, 267] width 81 height 81
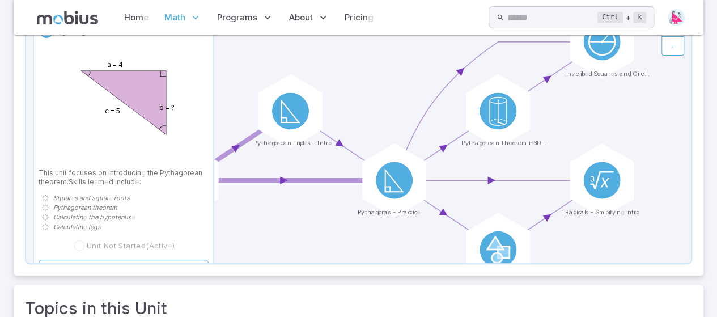
scroll to position [170, 0]
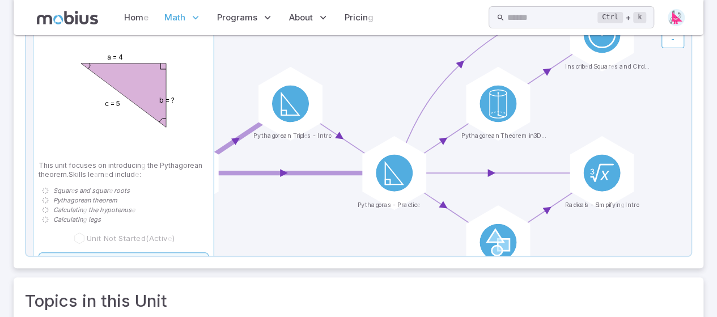
click at [131, 253] on link "Try Unit" at bounding box center [124, 263] width 170 height 22
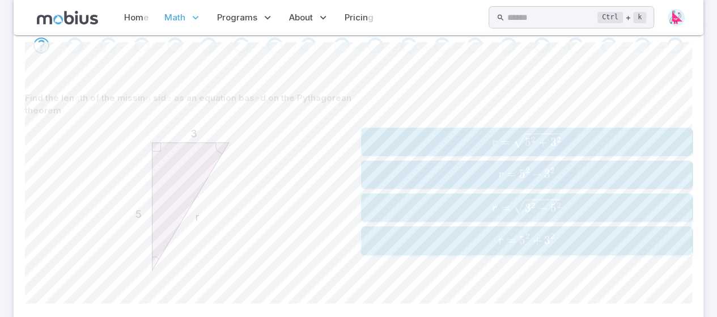
scroll to position [236, 0]
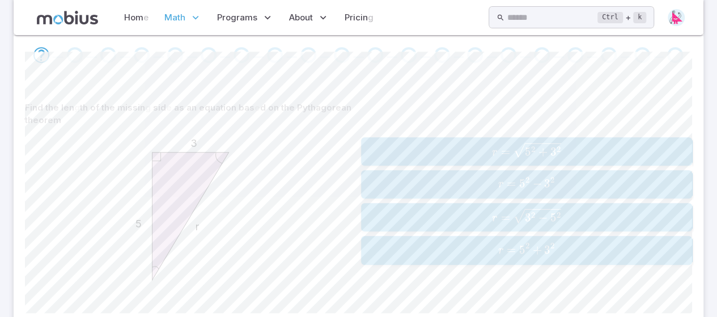
click at [490, 247] on span "r = 5 2 + 3 2" at bounding box center [526, 250] width 324 height 15
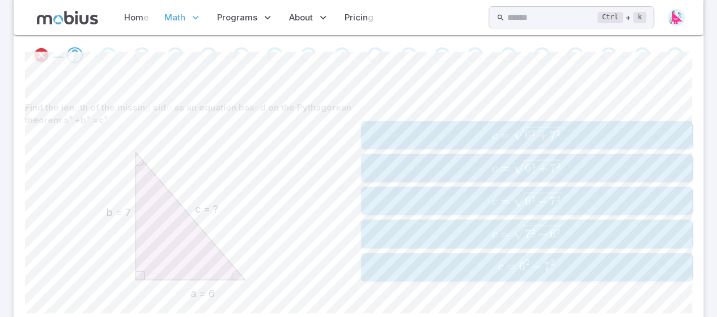
click at [485, 137] on span "c = 6 2 + 7 2 ​" at bounding box center [526, 135] width 324 height 18
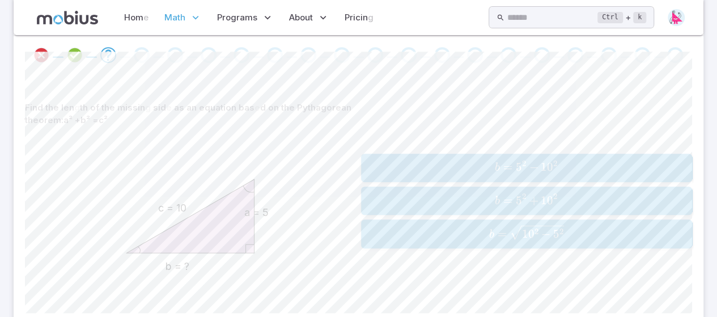
click at [500, 233] on span "=" at bounding box center [501, 234] width 9 height 14
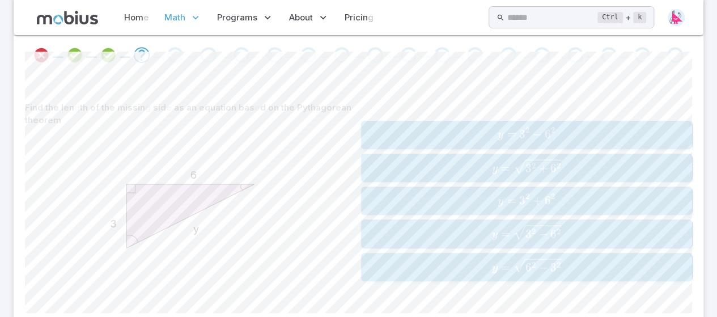
click at [479, 170] on span "y = 3 2 + 6 2 ​" at bounding box center [526, 168] width 324 height 18
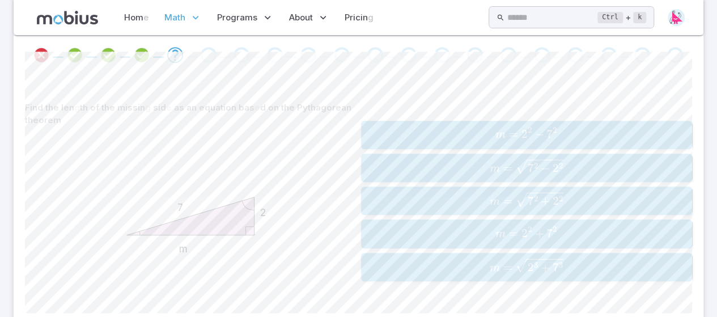
click at [409, 156] on button "m = 7 2 − 2 2 m=\sqrt{7^2 - 2^2} m = 7 2 − 2 2 ​" at bounding box center [526, 168] width 331 height 28
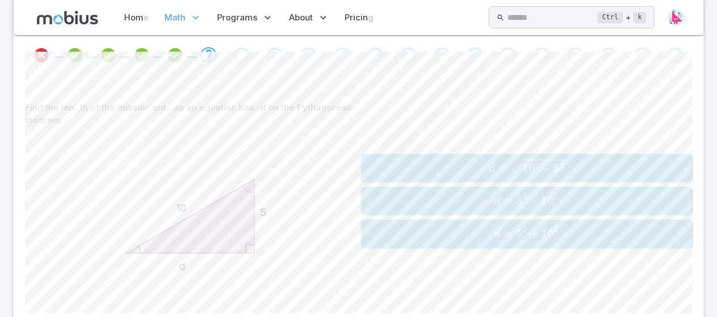
click at [435, 160] on span "d = 1 0 2 − 5 2 ​" at bounding box center [526, 168] width 324 height 18
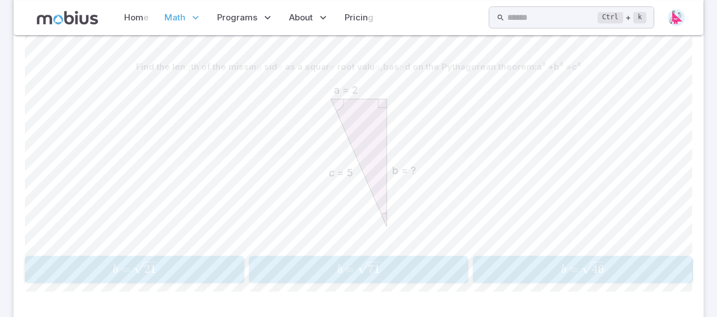
scroll to position [262, 0]
